Goal: Check status: Check status

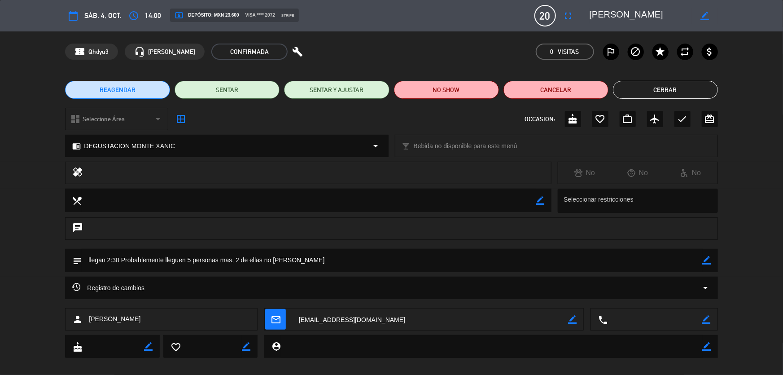
click at [679, 82] on button "Cerrar" at bounding box center [665, 90] width 105 height 18
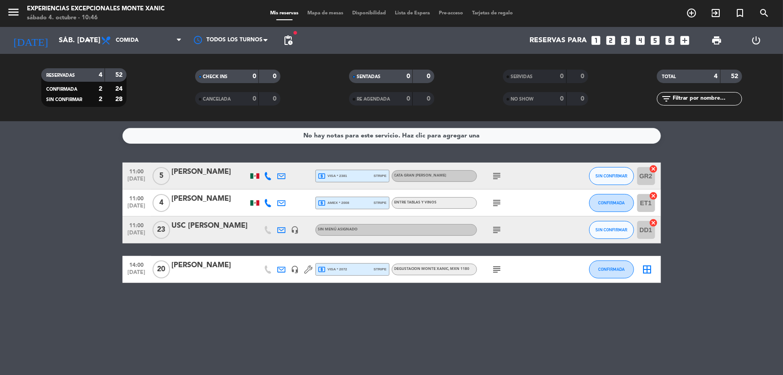
click at [62, 52] on div "[DATE] sáb. [DATE] arrow_drop_down" at bounding box center [52, 40] width 90 height 27
click at [62, 44] on input "sáb. [DATE]" at bounding box center [101, 41] width 95 height 18
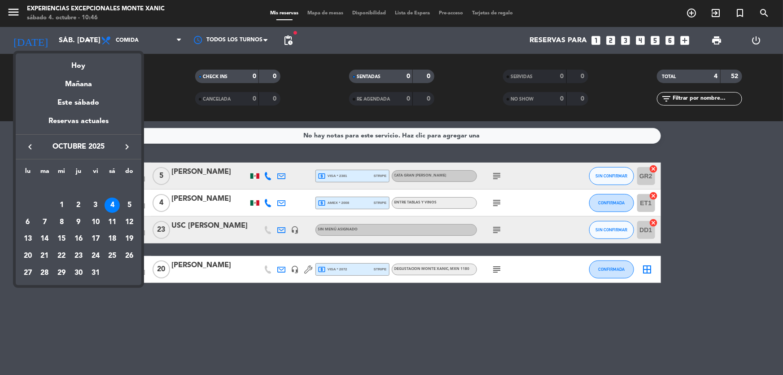
click at [189, 349] on div at bounding box center [391, 187] width 783 height 375
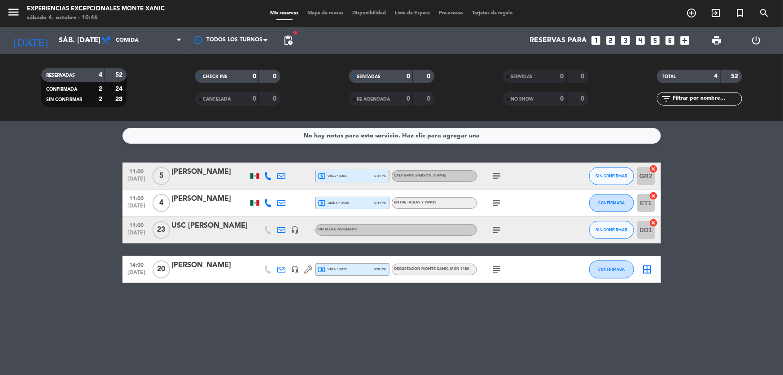
click at [18, 14] on icon "menu" at bounding box center [13, 11] width 13 height 13
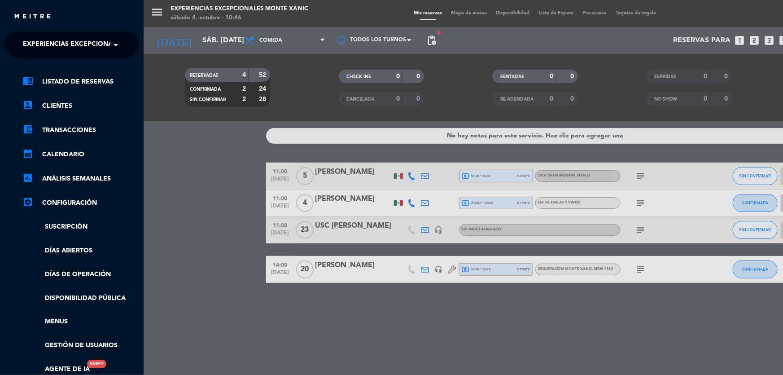
click at [73, 35] on span "Experiencias Excepcionales Monte Xanic" at bounding box center [97, 44] width 149 height 19
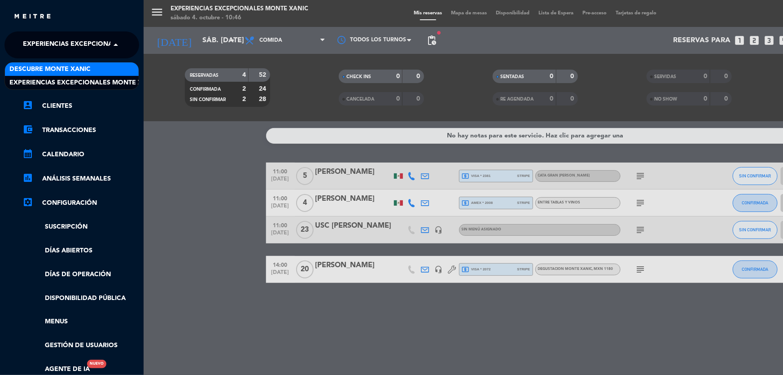
drag, startPoint x: 194, startPoint y: 153, endPoint x: 146, endPoint y: 107, distance: 66.3
click at [193, 152] on div "menu Experiencias Excepcionales Monte Xanic sábado 4. octubre - 10:46 Mis reser…" at bounding box center [535, 187] width 783 height 375
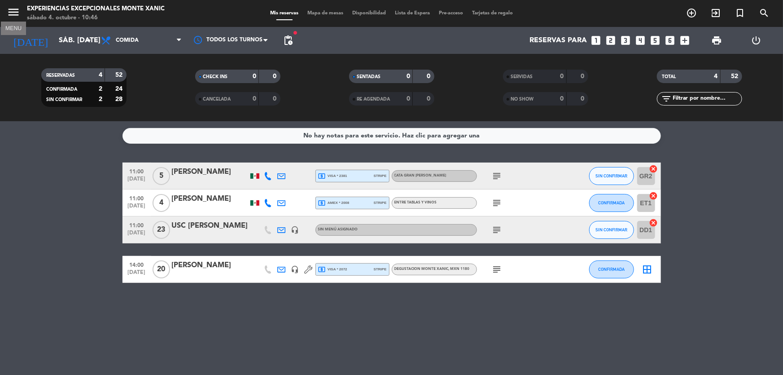
drag, startPoint x: 8, startPoint y: 9, endPoint x: 28, endPoint y: 35, distance: 33.3
click at [9, 9] on icon "menu" at bounding box center [13, 11] width 13 height 13
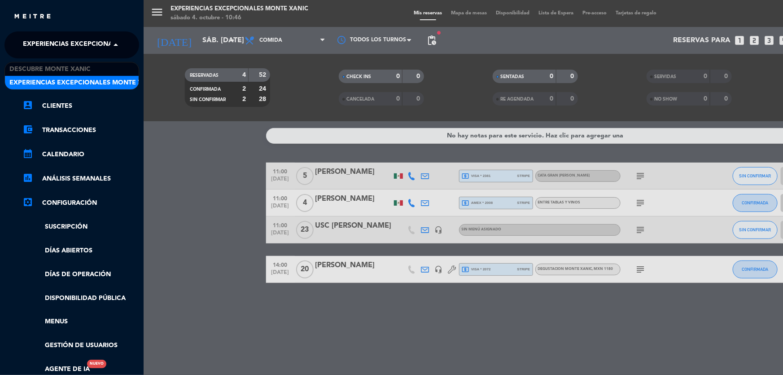
click at [48, 52] on span "Experiencias Excepcionales Monte Xanic" at bounding box center [97, 44] width 149 height 19
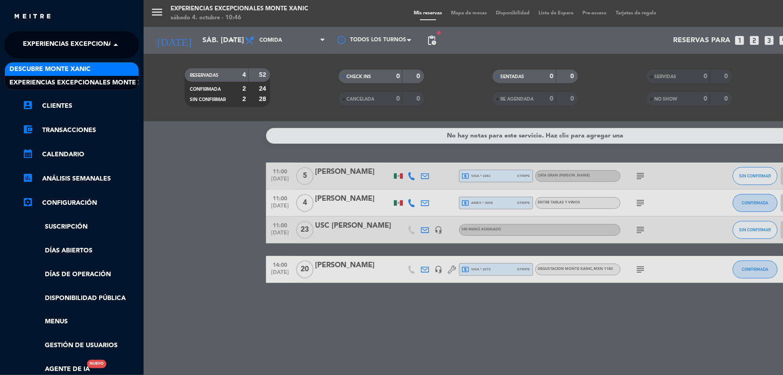
click at [53, 66] on span "Descubre Monte Xanic" at bounding box center [49, 69] width 81 height 10
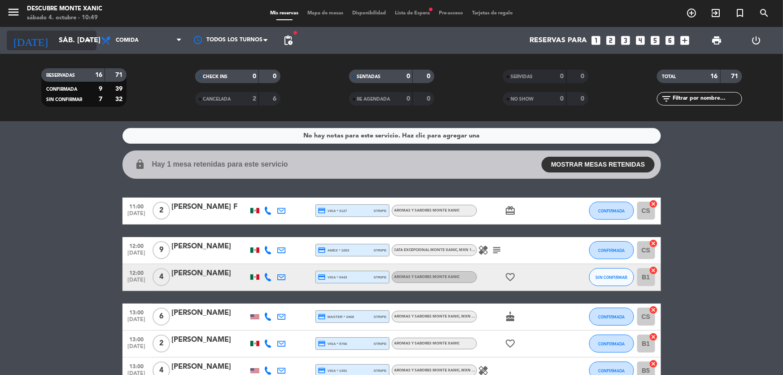
click at [60, 32] on input "sáb. [DATE]" at bounding box center [101, 41] width 95 height 18
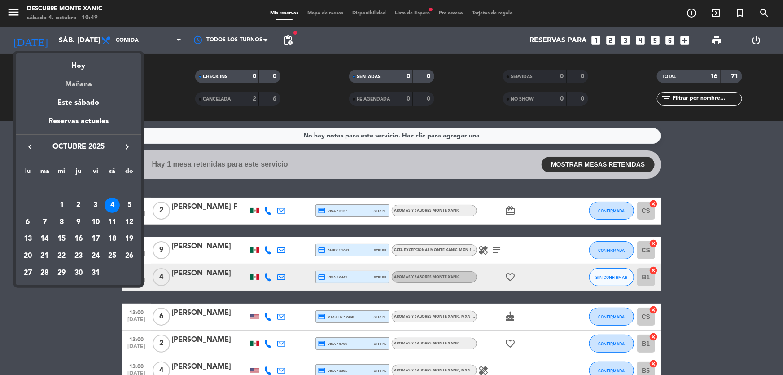
click at [77, 84] on div "Mañana" at bounding box center [79, 81] width 126 height 18
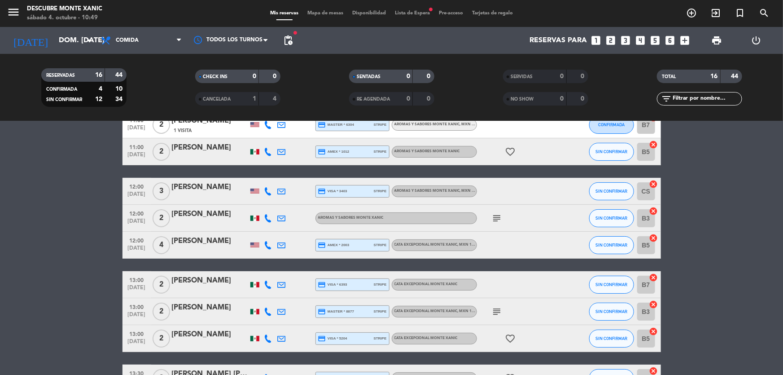
scroll to position [81, 0]
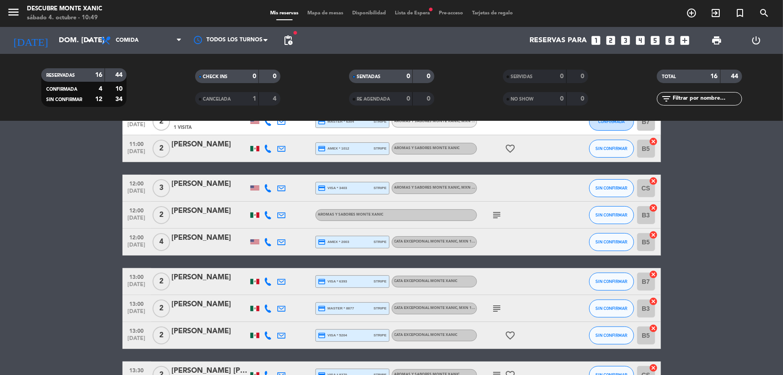
click at [498, 215] on icon "subject" at bounding box center [497, 215] width 11 height 11
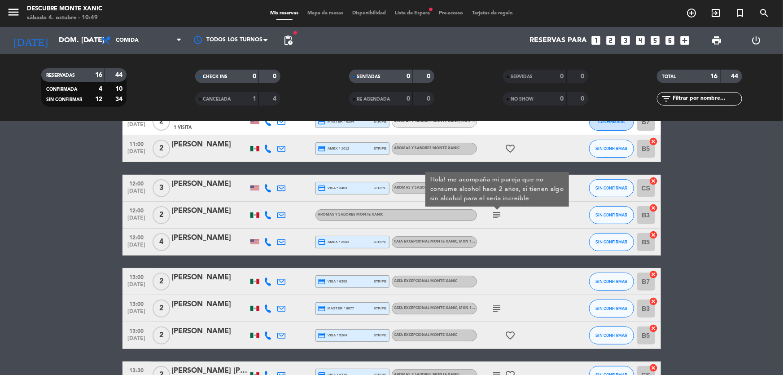
click at [499, 304] on icon "subject" at bounding box center [497, 308] width 11 height 11
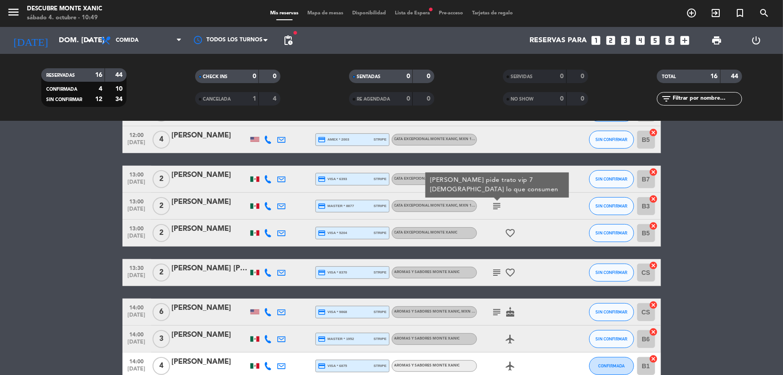
scroll to position [204, 0]
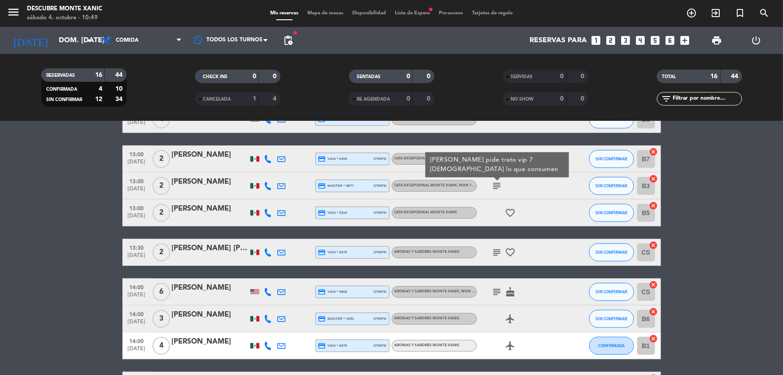
click at [493, 253] on icon "subject" at bounding box center [497, 252] width 11 height 11
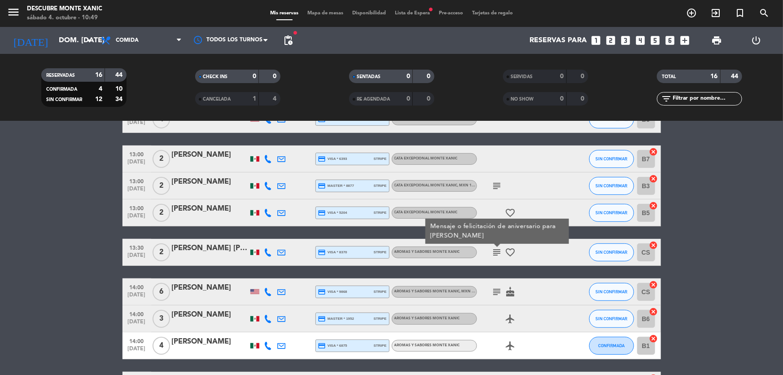
click at [498, 291] on icon "subject" at bounding box center [497, 291] width 11 height 11
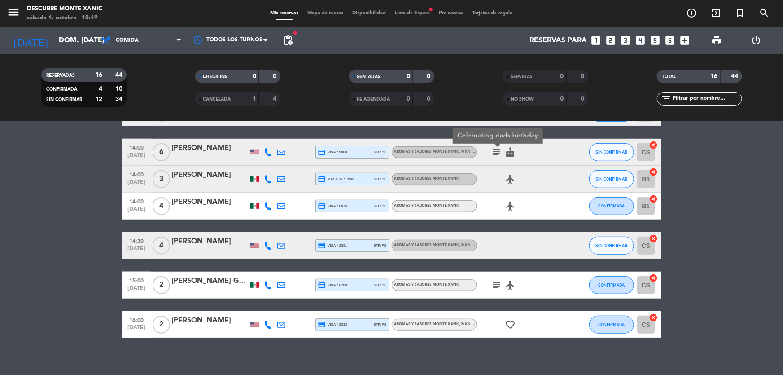
scroll to position [351, 0]
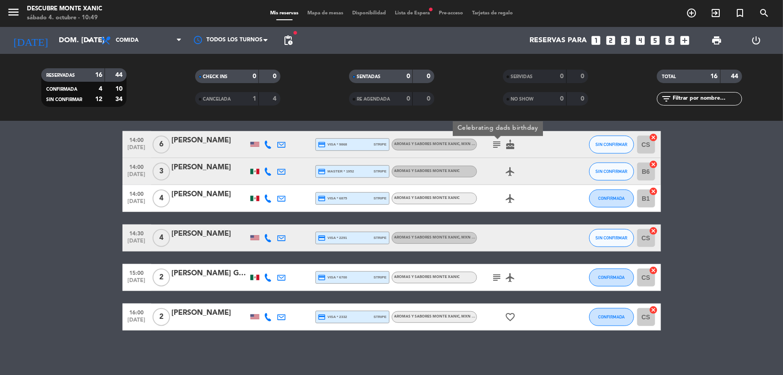
click at [498, 277] on icon "subject" at bounding box center [497, 277] width 11 height 11
click at [7, 285] on bookings-row "11:00 [DATE] 2 [PERSON_NAME] 33 Visitas credit_card master * 7751 stripe Aromas…" at bounding box center [391, 71] width 783 height 519
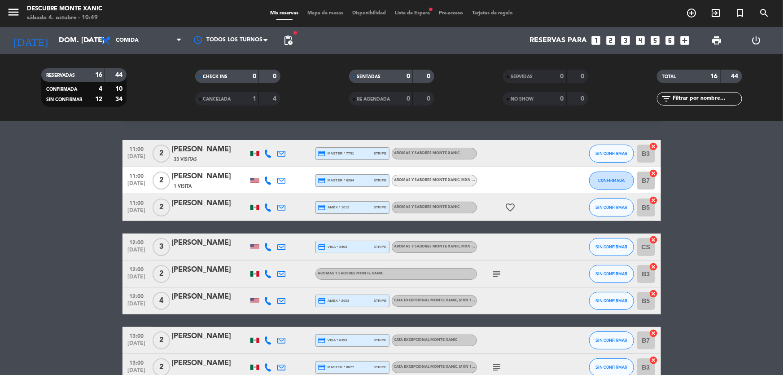
scroll to position [0, 0]
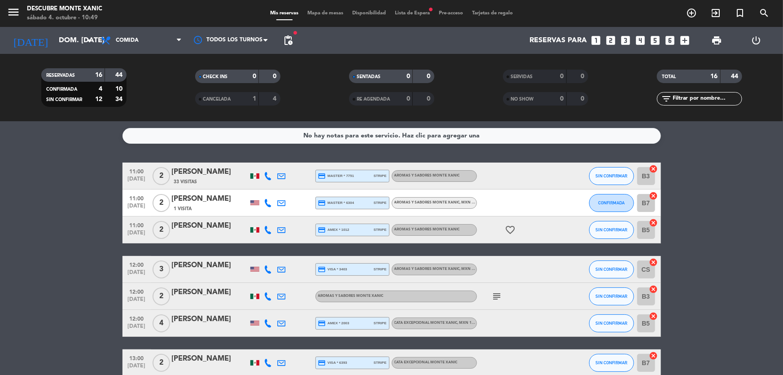
click at [41, 51] on div "[DATE] dom. [DATE] arrow_drop_down" at bounding box center [52, 40] width 90 height 27
click at [54, 46] on input "dom. [DATE]" at bounding box center [101, 41] width 95 height 18
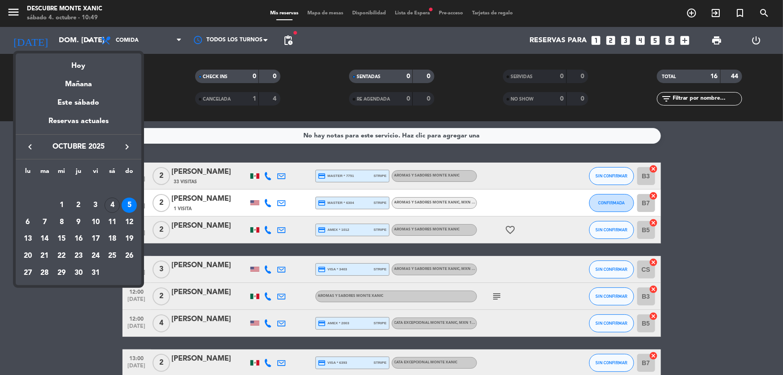
drag, startPoint x: 11, startPoint y: 7, endPoint x: 9, endPoint y: 1, distance: 6.0
click at [10, 4] on div at bounding box center [391, 187] width 783 height 375
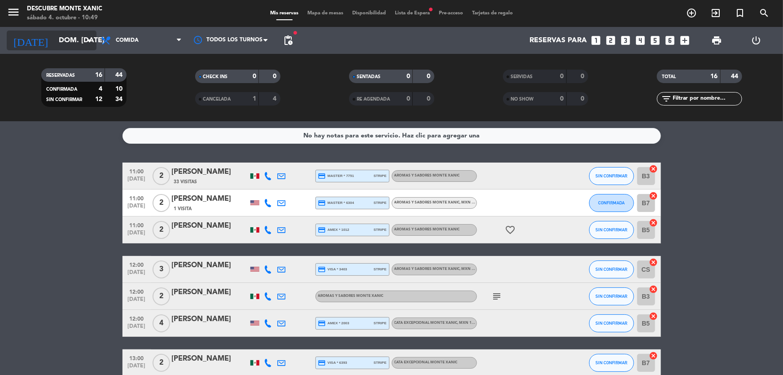
click at [60, 35] on input "dom. [DATE]" at bounding box center [101, 41] width 95 height 18
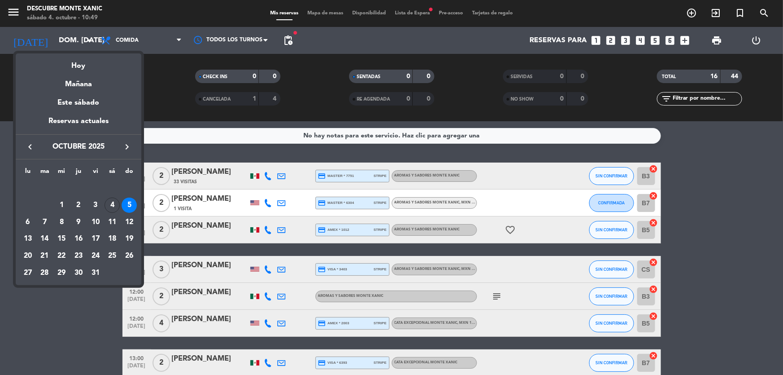
click at [17, 16] on div at bounding box center [391, 187] width 783 height 375
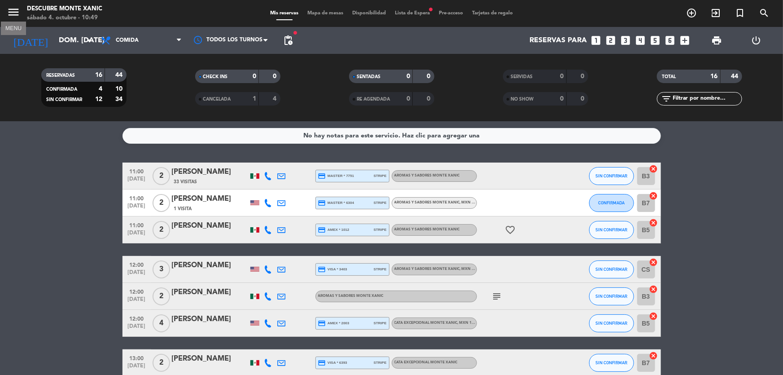
click at [15, 13] on icon "menu" at bounding box center [13, 11] width 13 height 13
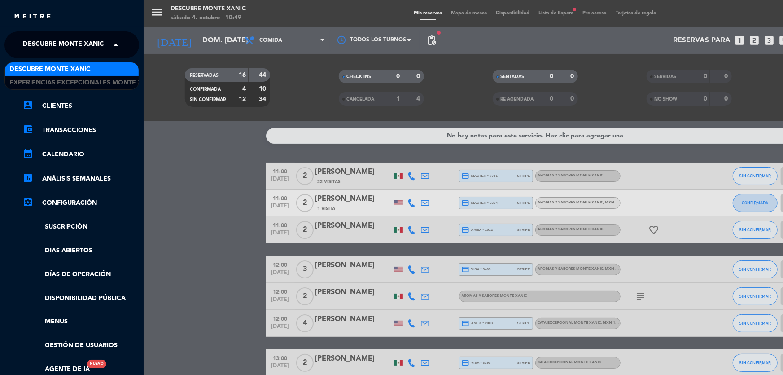
drag, startPoint x: 84, startPoint y: 39, endPoint x: 96, endPoint y: 70, distance: 33.1
click at [85, 43] on span "Descubre Monte Xanic" at bounding box center [63, 44] width 81 height 19
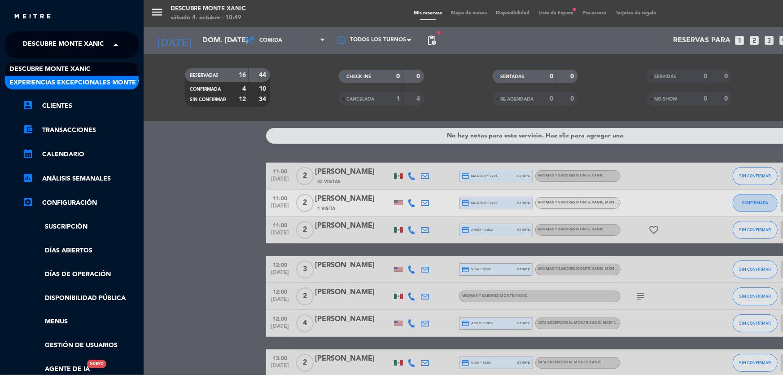
click at [100, 83] on span "Experiencias Excepcionales Monte Xanic" at bounding box center [83, 83] width 149 height 10
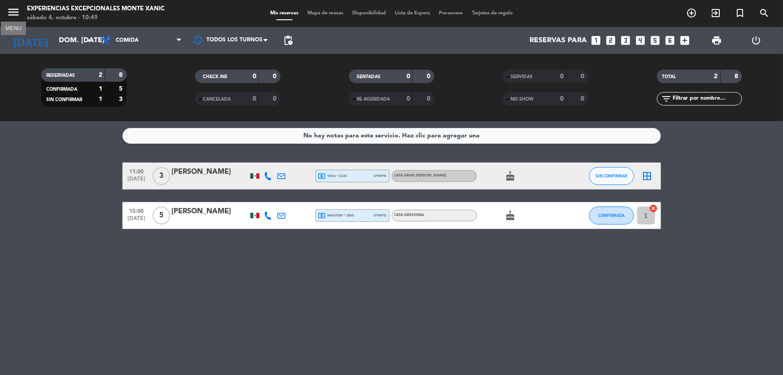
click at [13, 17] on icon "menu" at bounding box center [13, 11] width 13 height 13
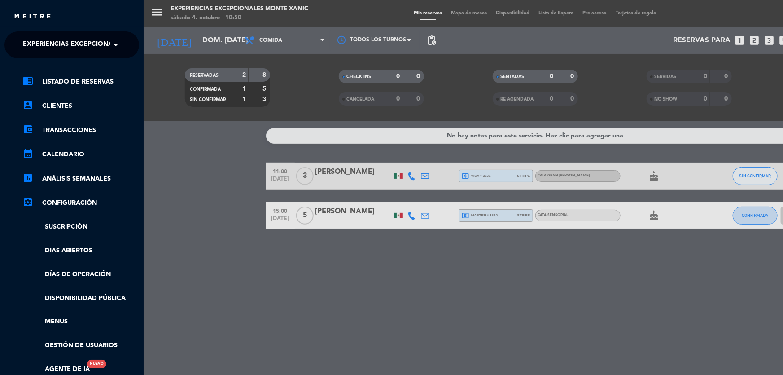
drag, startPoint x: 53, startPoint y: 33, endPoint x: 69, endPoint y: 45, distance: 20.5
click at [53, 34] on ng-select "× Experiencias Excepcionales Monte Xanic ×" at bounding box center [71, 44] width 135 height 27
click at [70, 46] on span "Experiencias Excepcionales Monte Xanic" at bounding box center [97, 44] width 149 height 19
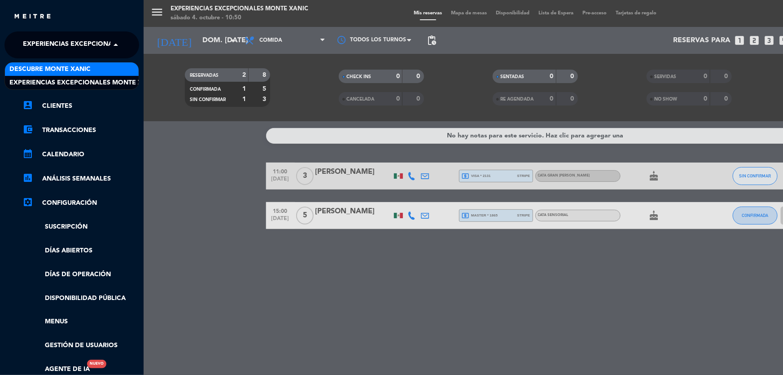
click at [80, 64] on span "Descubre Monte Xanic" at bounding box center [49, 69] width 81 height 10
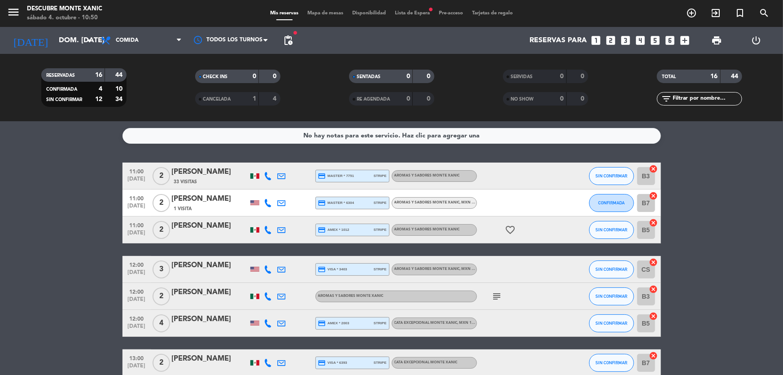
drag, startPoint x: 714, startPoint y: 145, endPoint x: 724, endPoint y: 146, distance: 10.9
click at [724, 146] on div "No hay notas para este servicio. Haz clic para agregar una 11:00 [DATE] 2 [PERS…" at bounding box center [391, 248] width 783 height 254
click at [65, 40] on input "dom. [DATE]" at bounding box center [101, 41] width 95 height 18
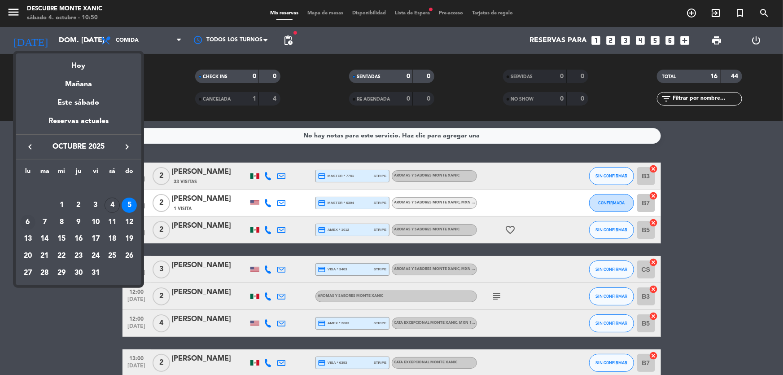
click at [27, 218] on div "6" at bounding box center [27, 222] width 15 height 15
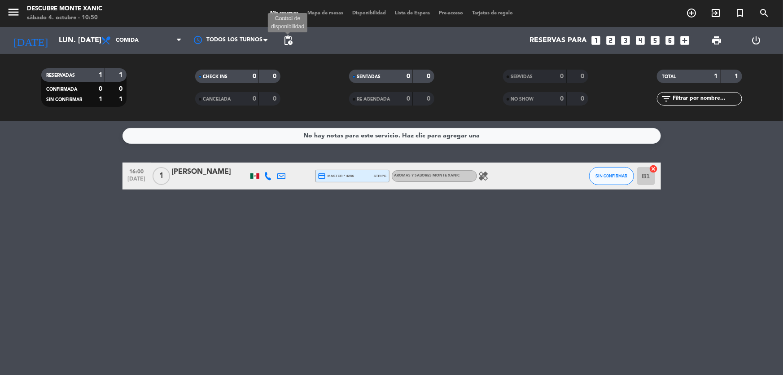
click at [289, 40] on span "pending_actions" at bounding box center [288, 40] width 11 height 11
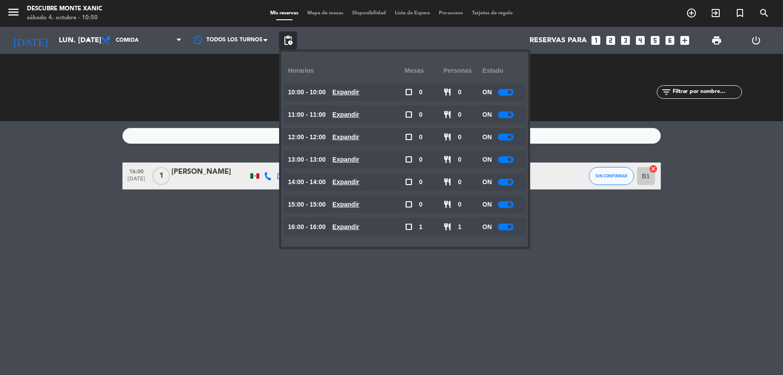
click at [27, 181] on bookings-row "16:00 [DATE] 1 [PERSON_NAME] credit_card master * 4256 stripe Aromas y Sabores …" at bounding box center [391, 175] width 783 height 27
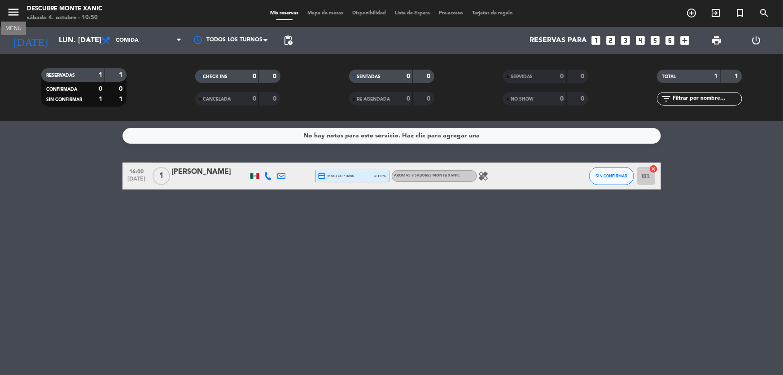
click at [9, 14] on icon "menu" at bounding box center [13, 11] width 13 height 13
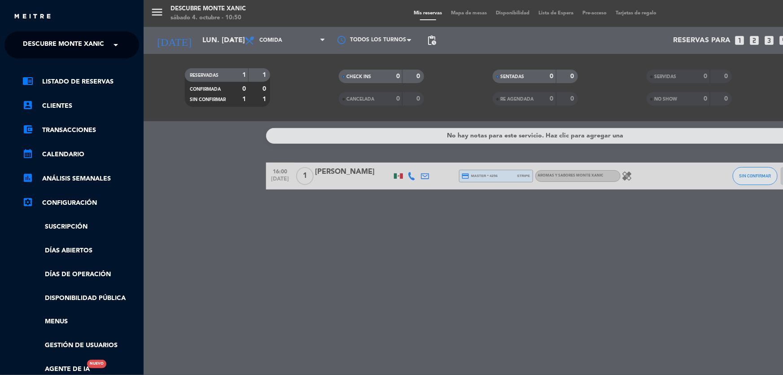
click at [28, 53] on span "Descubre Monte Xanic" at bounding box center [63, 44] width 81 height 19
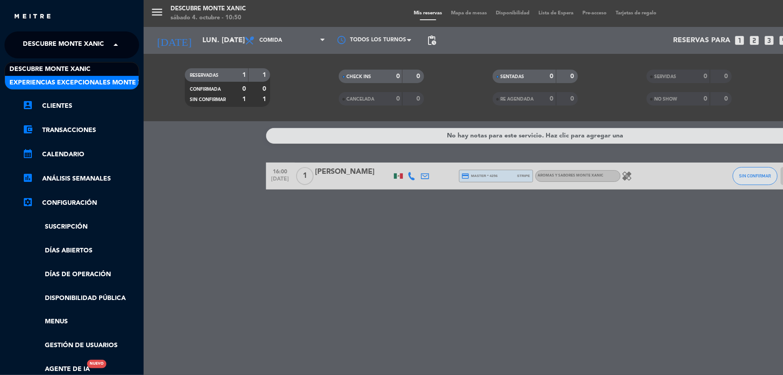
click at [39, 79] on span "Experiencias Excepcionales Monte Xanic" at bounding box center [83, 83] width 149 height 10
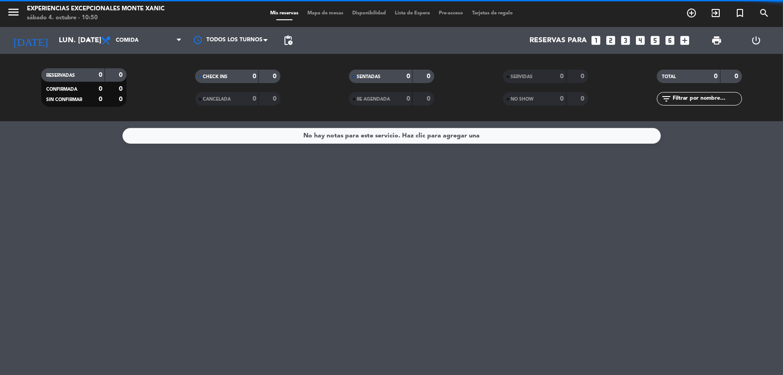
click at [6, 12] on div "menu Experiencias Excepcionales Monte Xanic sábado 4. octubre - 10:50" at bounding box center [98, 13] width 196 height 21
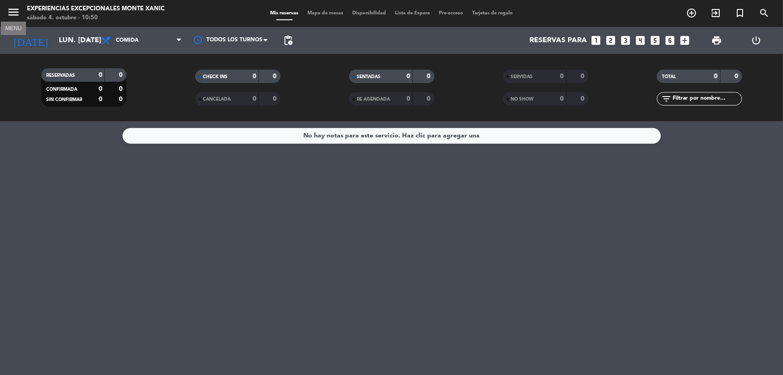
click at [19, 18] on icon "menu" at bounding box center [13, 11] width 13 height 13
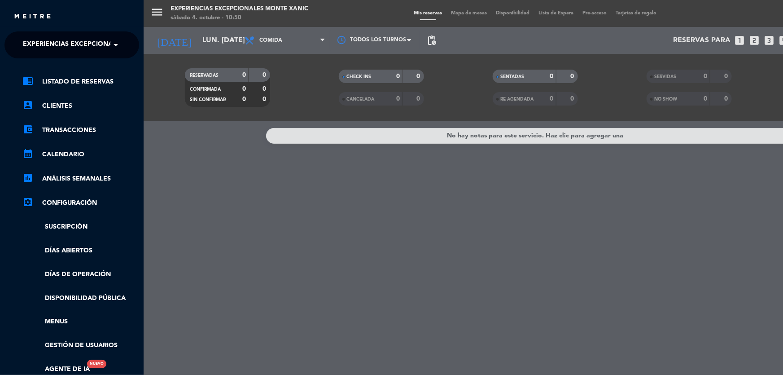
click at [27, 38] on span "Experiencias Excepcionales Monte Xanic" at bounding box center [97, 44] width 149 height 19
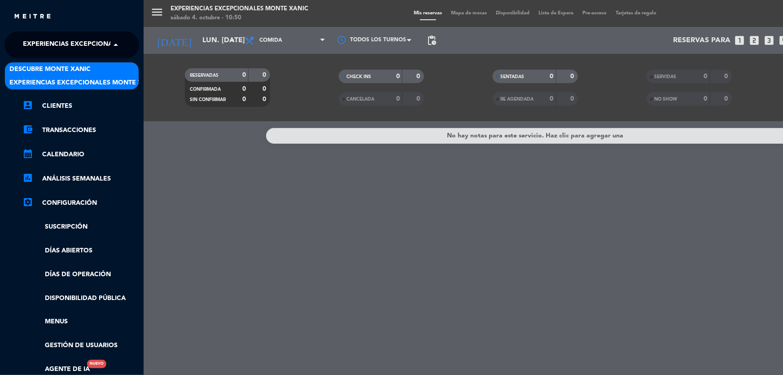
click at [34, 63] on div "Descubre Monte Xanic" at bounding box center [72, 68] width 134 height 13
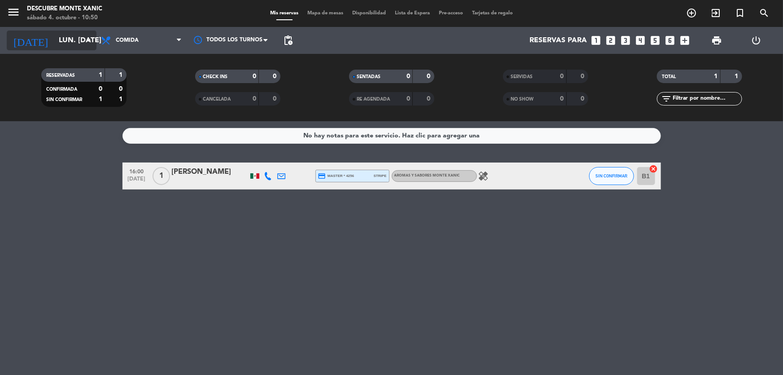
click at [54, 36] on input "lun. [DATE]" at bounding box center [101, 41] width 95 height 18
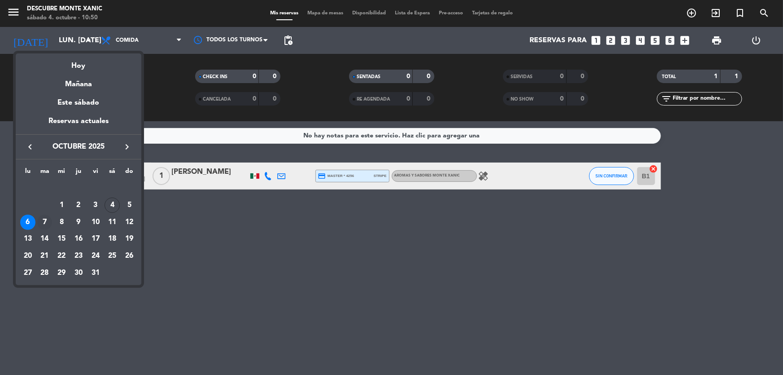
click at [44, 219] on div "7" at bounding box center [44, 222] width 15 height 15
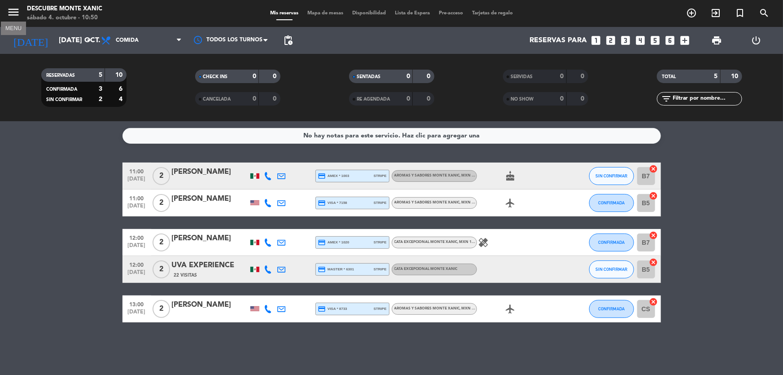
click at [15, 16] on icon "menu" at bounding box center [13, 11] width 13 height 13
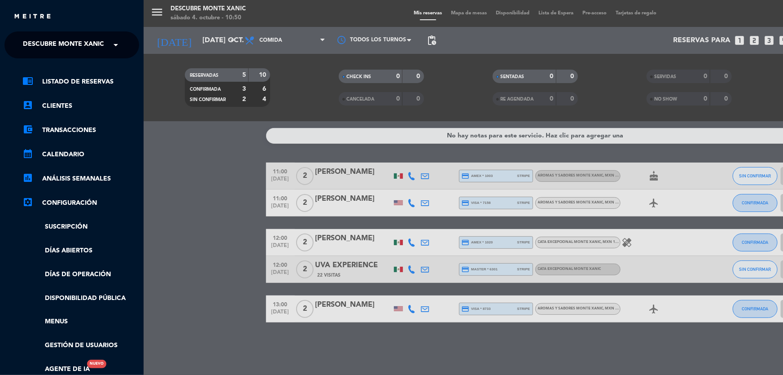
click at [33, 33] on ng-select "× Descubre Monte Xanic ×" at bounding box center [71, 44] width 135 height 27
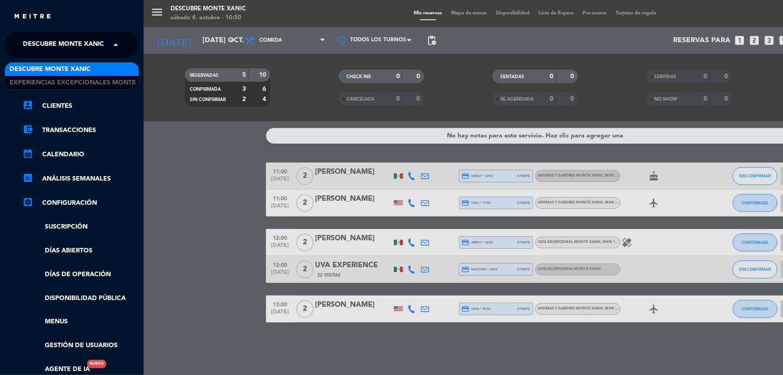
click at [49, 53] on span "Descubre Monte Xanic" at bounding box center [63, 44] width 81 height 19
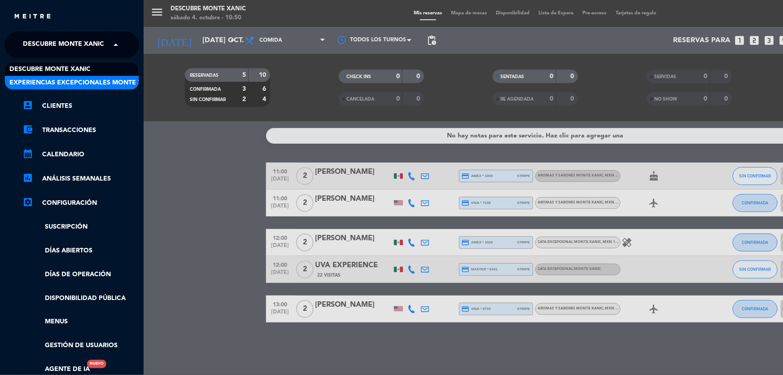
click at [51, 84] on span "Experiencias Excepcionales Monte Xanic" at bounding box center [83, 83] width 149 height 10
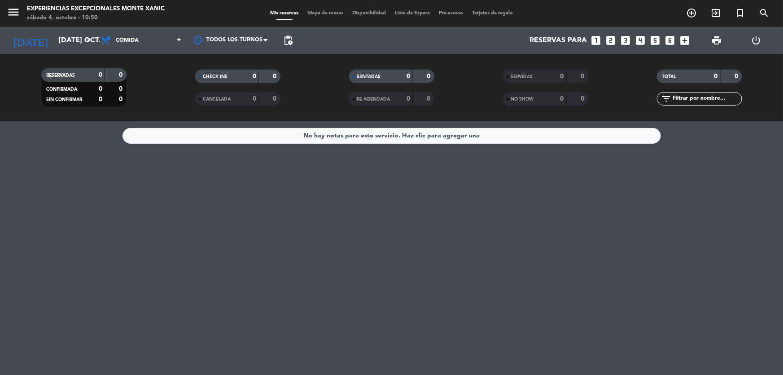
click at [4, 12] on div "menu Experiencias Excepcionales Monte Xanic sábado 4. octubre - 10:50" at bounding box center [98, 13] width 196 height 21
drag, startPoint x: 9, startPoint y: 11, endPoint x: 19, endPoint y: 20, distance: 13.3
click at [9, 12] on icon "menu" at bounding box center [13, 11] width 13 height 13
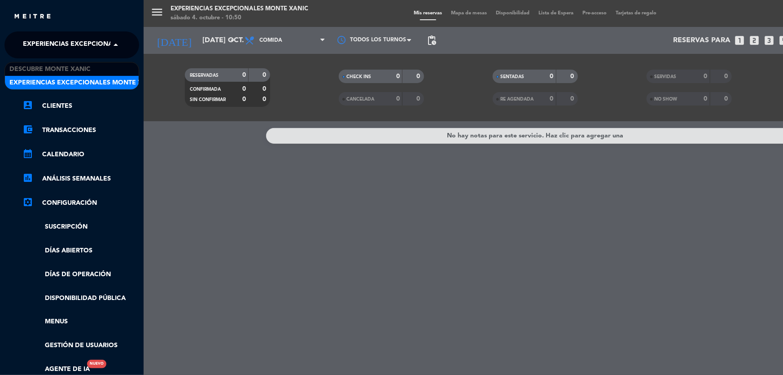
click at [43, 46] on span "Experiencias Excepcionales Monte Xanic" at bounding box center [97, 44] width 149 height 19
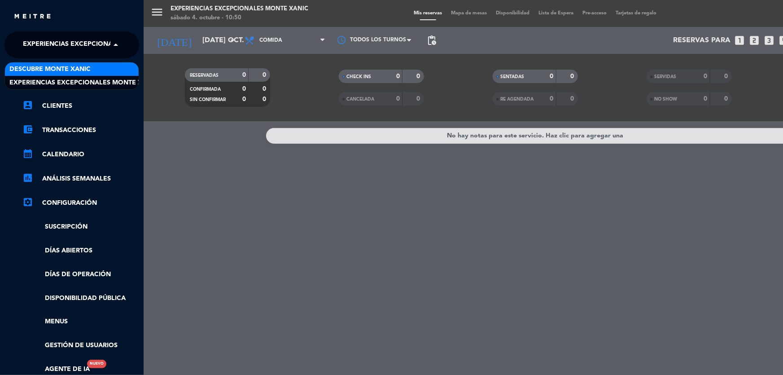
click at [54, 66] on span "Descubre Monte Xanic" at bounding box center [49, 69] width 81 height 10
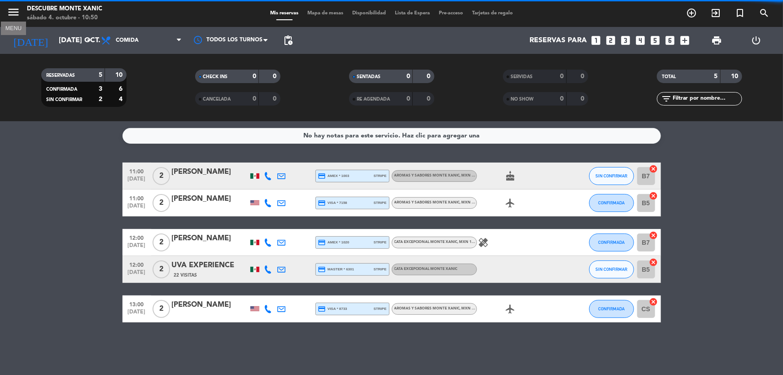
click at [16, 17] on icon "menu" at bounding box center [13, 11] width 13 height 13
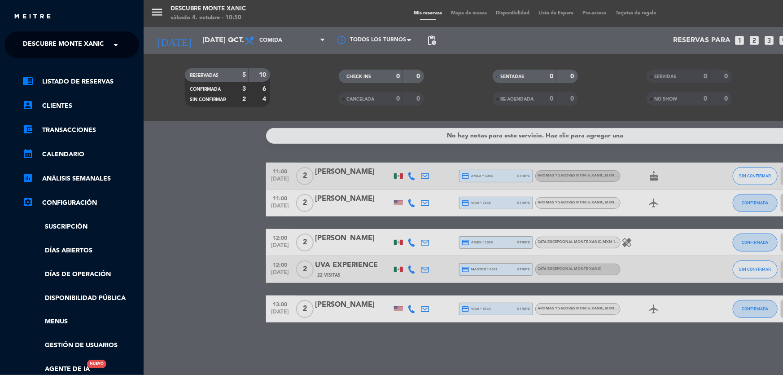
click at [180, 90] on div "menu Descubre Monte Xanic sábado 4. octubre - 10:50 Mis reservas Mapa de mesas …" at bounding box center [535, 187] width 783 height 375
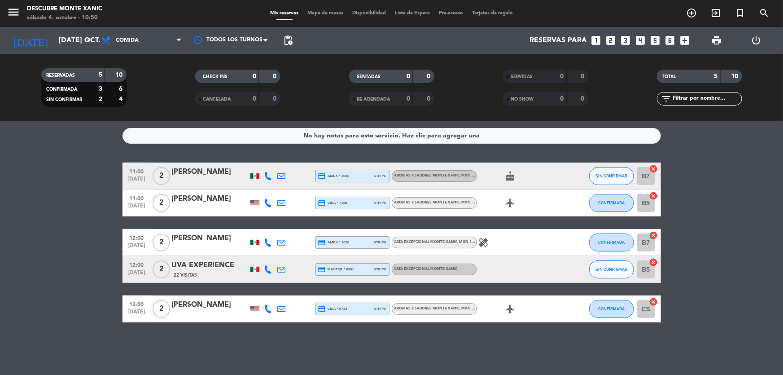
click at [30, 9] on div "Descubre Monte Xanic" at bounding box center [64, 8] width 75 height 9
click at [66, 39] on input "[DATE] oct." at bounding box center [101, 41] width 95 height 18
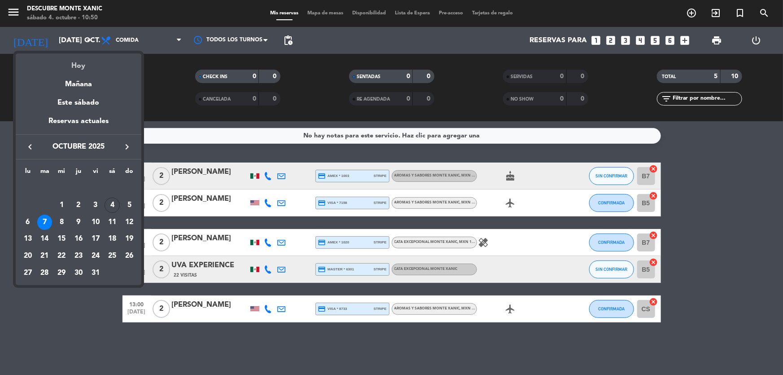
click at [86, 59] on div "Hoy" at bounding box center [79, 62] width 126 height 18
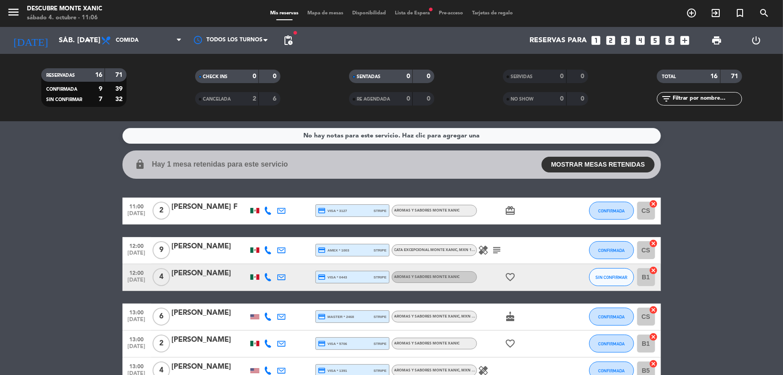
click at [608, 166] on button "MOSTRAR MESAS RETENIDAS" at bounding box center [598, 165] width 113 height 16
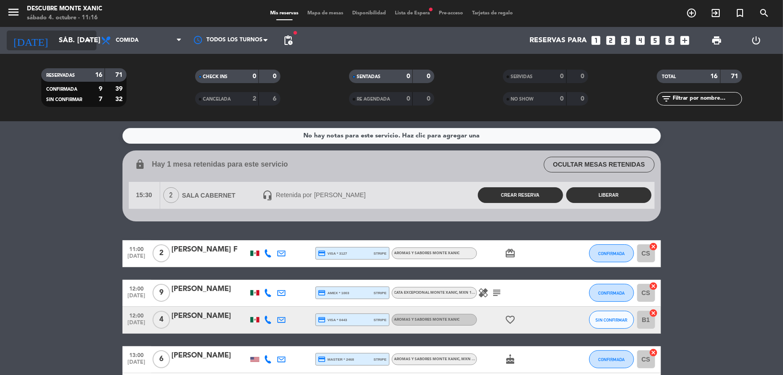
click at [61, 48] on input "sáb. [DATE]" at bounding box center [101, 41] width 95 height 18
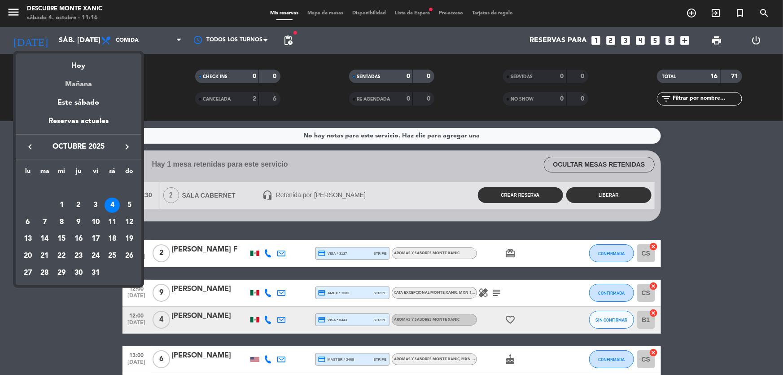
click at [84, 82] on div "Mañana" at bounding box center [79, 81] width 126 height 18
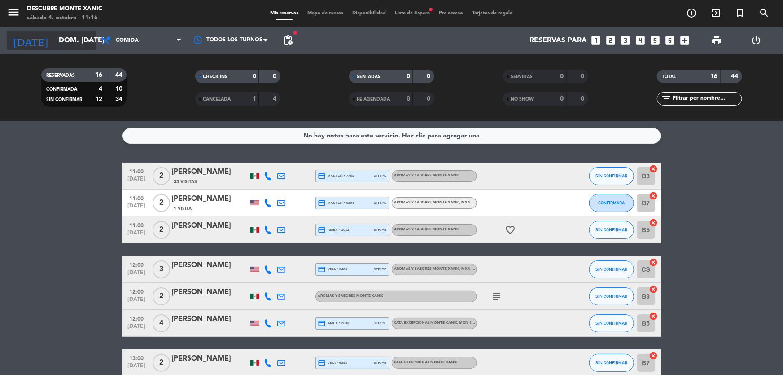
click at [72, 50] on div "[DATE] dom. [DATE] arrow_drop_down" at bounding box center [52, 41] width 90 height 20
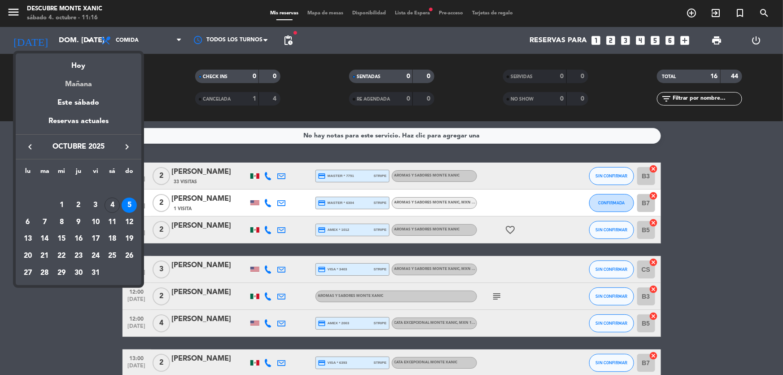
click at [103, 73] on div "Mañana" at bounding box center [79, 81] width 126 height 18
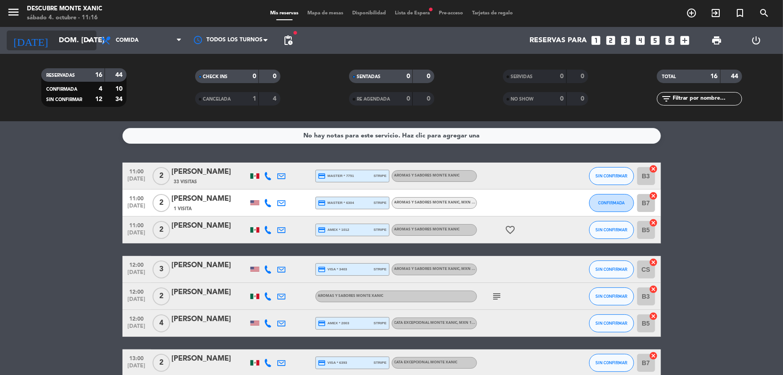
click at [65, 31] on div "[DATE] dom. [DATE] arrow_drop_down" at bounding box center [52, 41] width 90 height 20
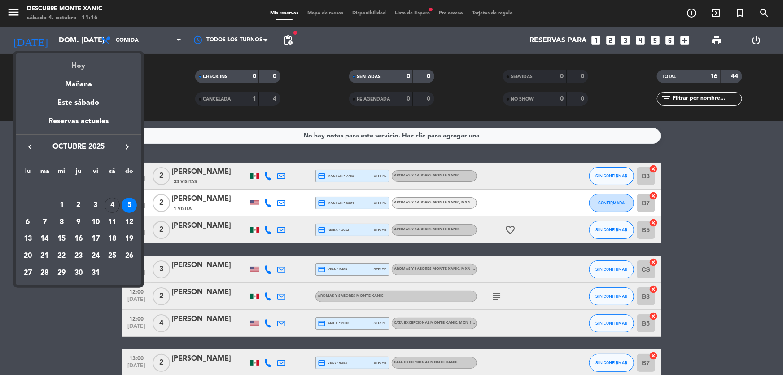
click at [95, 68] on div "Hoy" at bounding box center [79, 62] width 126 height 18
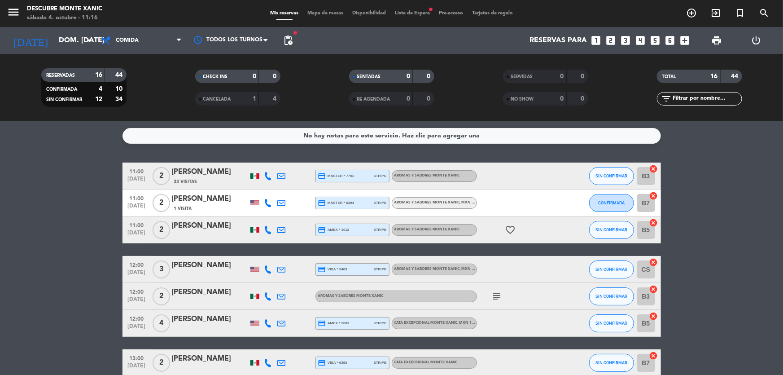
type input "sáb. [DATE]"
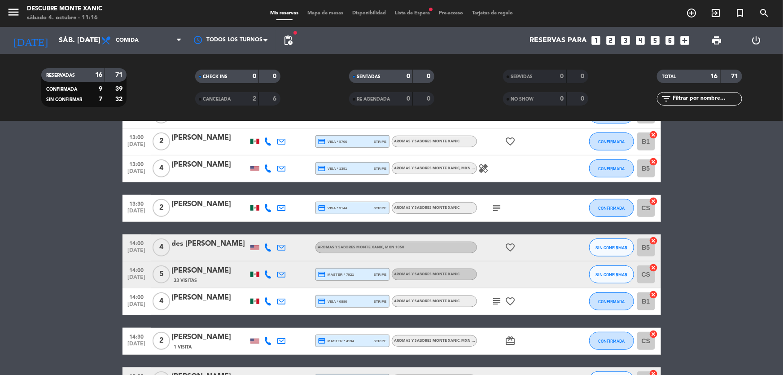
scroll to position [326, 0]
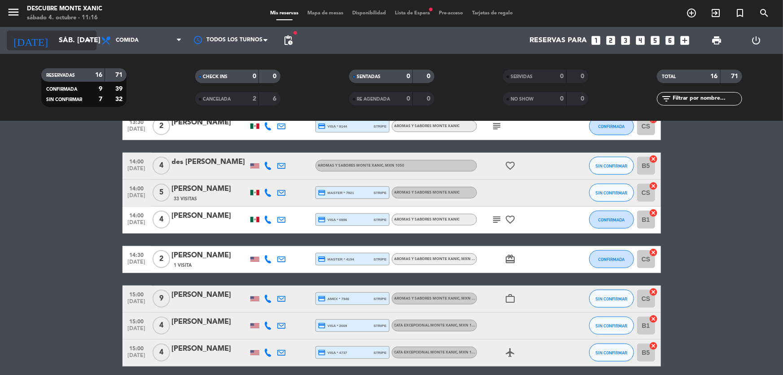
click at [54, 40] on input "sáb. [DATE]" at bounding box center [101, 41] width 95 height 18
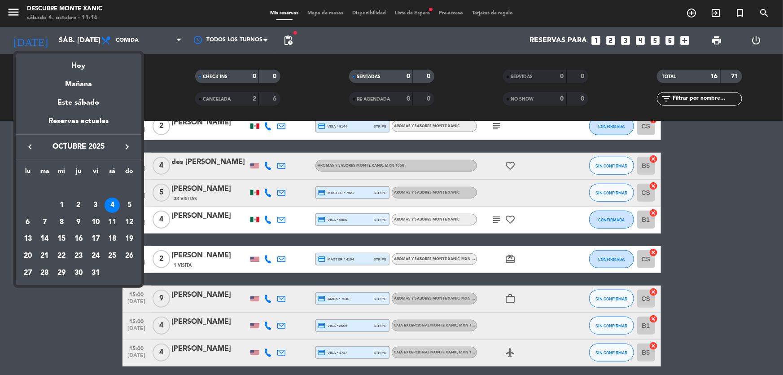
click at [82, 329] on div at bounding box center [391, 187] width 783 height 375
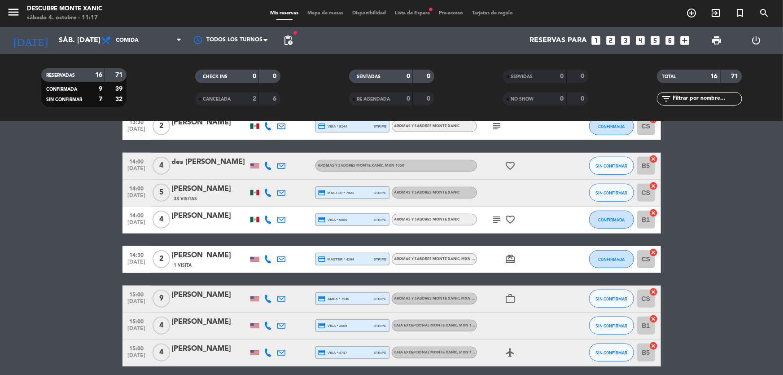
click at [426, 11] on span "Lista de Espera fiber_manual_record" at bounding box center [412, 13] width 44 height 5
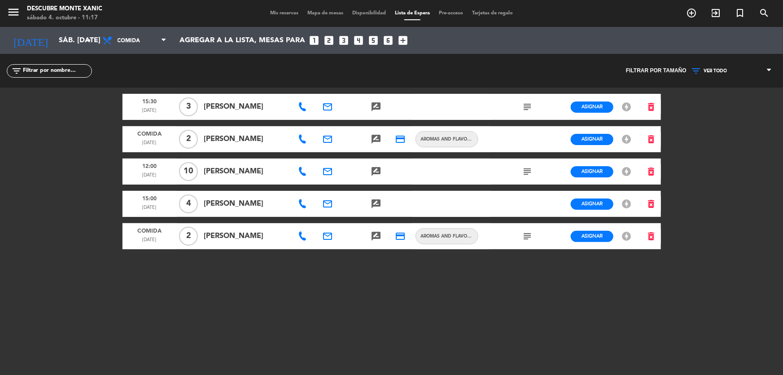
click at [285, 12] on span "Mis reservas" at bounding box center [284, 13] width 37 height 5
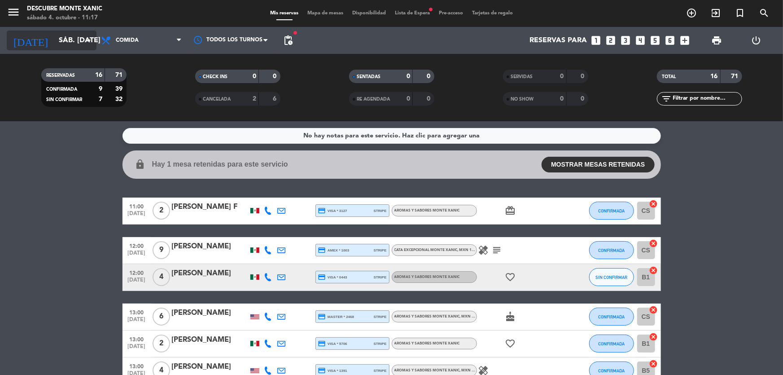
click at [78, 44] on input "sáb. [DATE]" at bounding box center [101, 41] width 95 height 18
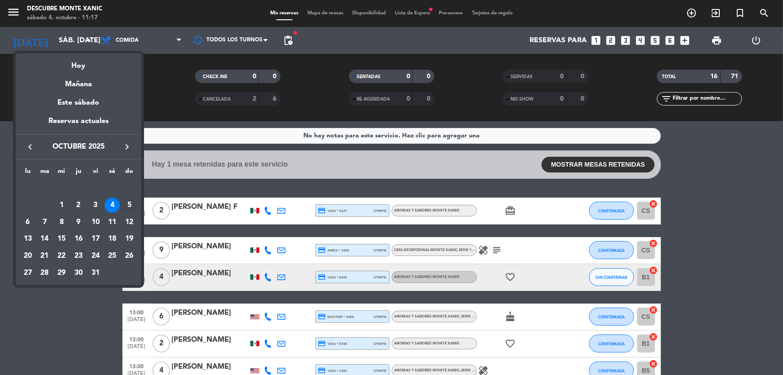
click at [131, 203] on div "5" at bounding box center [129, 204] width 15 height 15
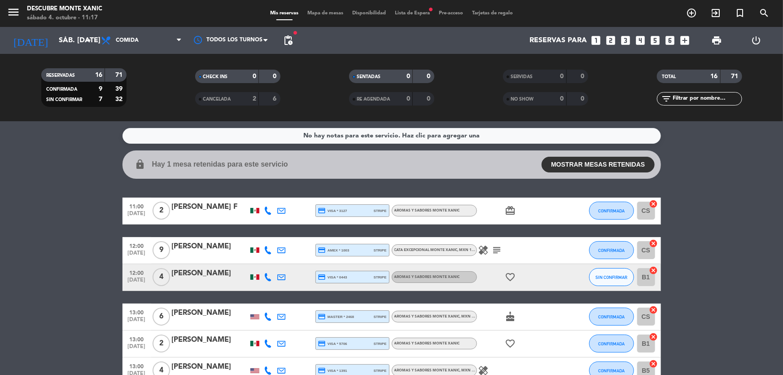
type input "dom. [DATE]"
